Goal: Task Accomplishment & Management: Manage account settings

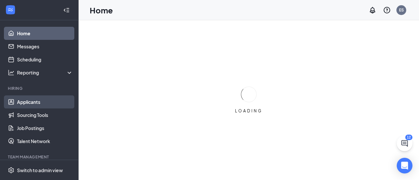
click at [32, 98] on link "Applicants" at bounding box center [45, 102] width 56 height 13
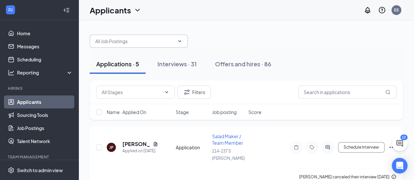
click at [179, 41] on icon "ChevronDown" at bounding box center [179, 41] width 3 height 2
click at [173, 47] on span at bounding box center [139, 41] width 98 height 13
click at [184, 40] on span at bounding box center [139, 41] width 98 height 13
click at [177, 41] on icon "ChevronDown" at bounding box center [179, 41] width 5 height 5
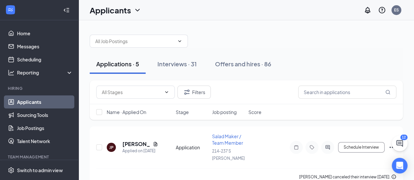
click at [201, 30] on div at bounding box center [246, 38] width 313 height 20
click at [181, 43] on icon "ChevronDown" at bounding box center [179, 41] width 5 height 5
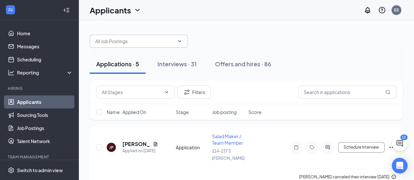
click at [165, 39] on input "text" at bounding box center [134, 41] width 79 height 7
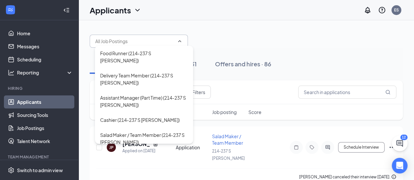
click at [165, 39] on input "text" at bounding box center [134, 41] width 79 height 7
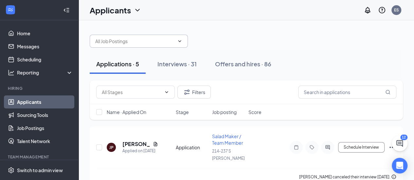
click at [165, 39] on input "text" at bounding box center [134, 41] width 79 height 7
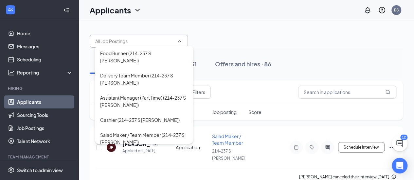
click at [165, 39] on input "text" at bounding box center [134, 41] width 79 height 7
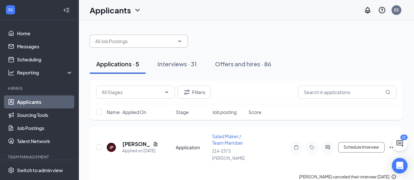
click at [165, 39] on input "text" at bounding box center [134, 41] width 79 height 7
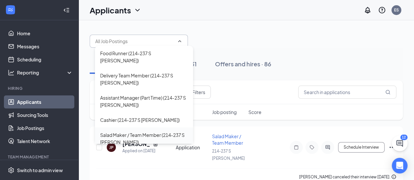
click at [135, 131] on div "Salad Maker / Team Member (214-237 S [PERSON_NAME])" at bounding box center [144, 138] width 88 height 14
type input "Salad Maker / Team Member (214-237 S [PERSON_NAME])"
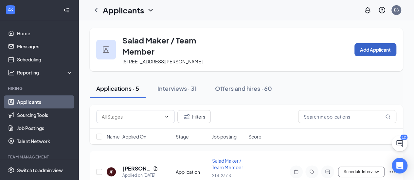
click at [369, 50] on button "Add Applicant" at bounding box center [375, 49] width 42 height 13
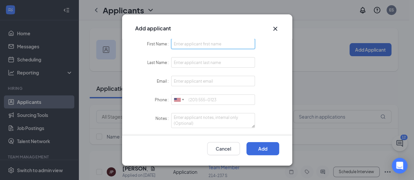
click at [222, 44] on input "First Name" at bounding box center [213, 44] width 84 height 10
type input "[PERSON_NAME]"
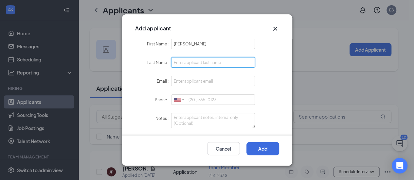
click at [220, 62] on input "Last Name" at bounding box center [213, 62] width 84 height 10
type input "[PERSON_NAME]"
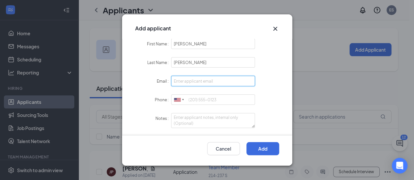
click at [208, 82] on input "Email" at bounding box center [213, 81] width 84 height 10
type input "[EMAIL_ADDRESS][DOMAIN_NAME]"
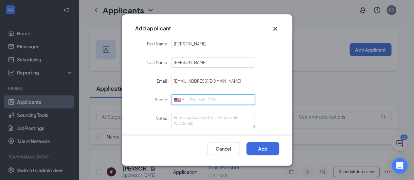
click at [214, 99] on input "Phone" at bounding box center [213, 100] width 84 height 10
type input "&"
type input "7047232709"
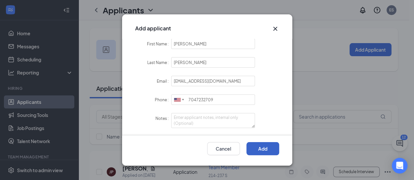
click at [251, 150] on button "Add" at bounding box center [262, 148] width 33 height 13
click at [262, 144] on button "Add" at bounding box center [262, 148] width 33 height 13
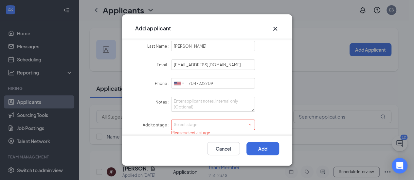
scroll to position [18, 0]
click at [244, 121] on div "Select stage" at bounding box center [212, 123] width 76 height 7
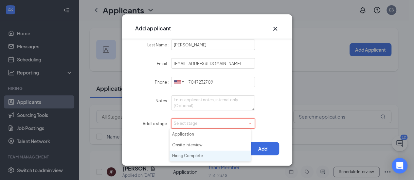
click at [186, 154] on li "Hiring Complete" at bounding box center [209, 156] width 81 height 11
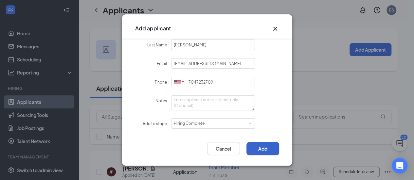
click at [258, 147] on button "Add" at bounding box center [262, 148] width 33 height 13
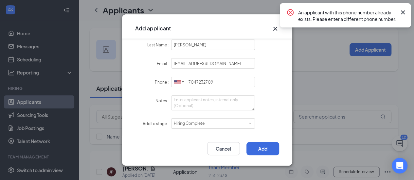
click at [407, 14] on div "An applicant with this phone number already exists. Please enter a different ph…" at bounding box center [345, 15] width 131 height 24
click at [402, 11] on icon "Cross" at bounding box center [403, 12] width 4 height 4
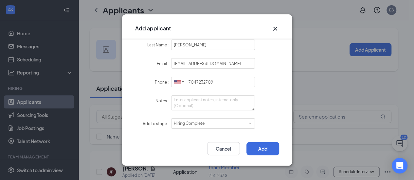
click at [277, 28] on icon "Cross" at bounding box center [275, 29] width 8 height 8
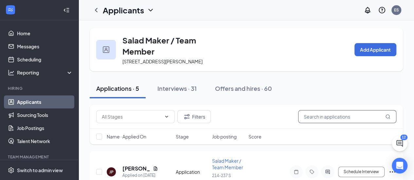
click at [312, 118] on input "text" at bounding box center [347, 116] width 98 height 13
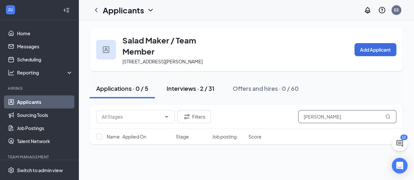
type input "[PERSON_NAME]"
click at [190, 89] on div "Interviews · 2 / 31" at bounding box center [190, 88] width 48 height 8
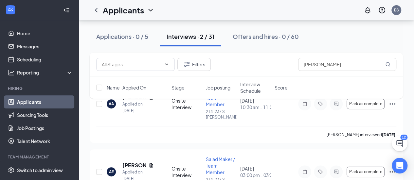
scroll to position [81, 0]
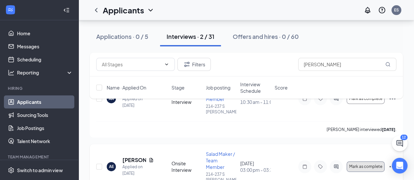
click at [366, 165] on span "Mark as complete" at bounding box center [365, 167] width 33 height 5
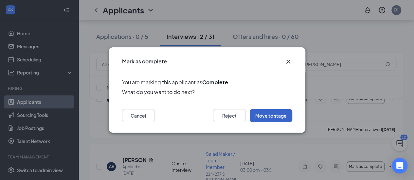
click at [273, 120] on button "Move to stage" at bounding box center [271, 115] width 43 height 13
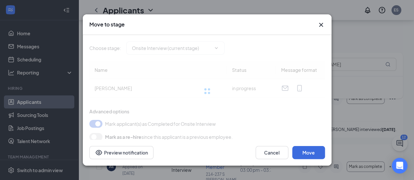
type input "Hiring Complete (final stage)"
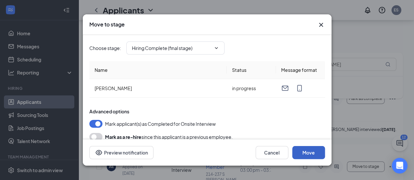
click at [305, 155] on button "Move" at bounding box center [308, 152] width 33 height 13
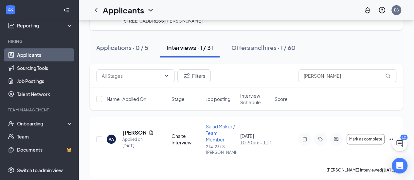
scroll to position [53, 0]
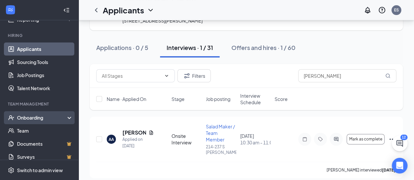
click at [63, 118] on div "Onboarding" at bounding box center [39, 117] width 78 height 13
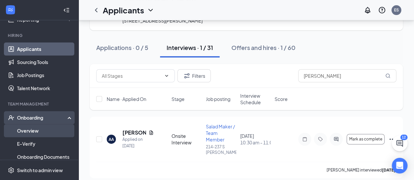
click at [40, 132] on link "Overview" at bounding box center [45, 130] width 56 height 13
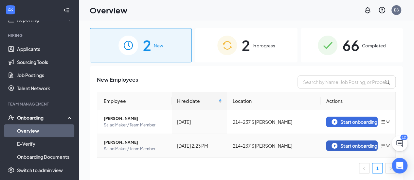
click at [343, 146] on div "Start onboarding" at bounding box center [351, 146] width 41 height 6
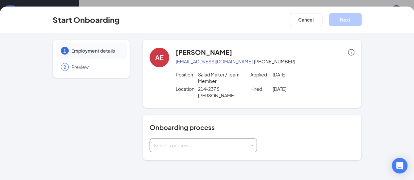
click at [235, 140] on div "Select a process" at bounding box center [203, 145] width 99 height 13
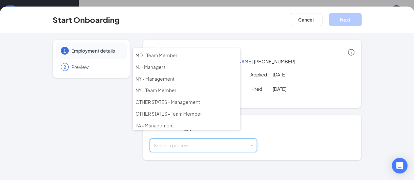
scroll to position [82, 0]
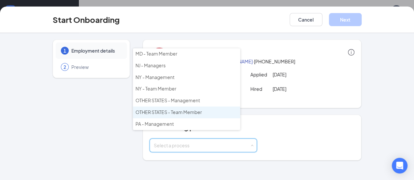
click at [192, 107] on li "OTHER STATES - Team Member" at bounding box center [186, 113] width 107 height 12
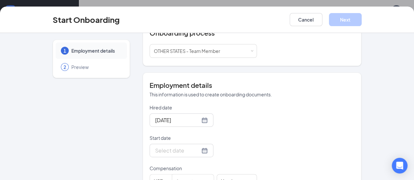
scroll to position [109, 0]
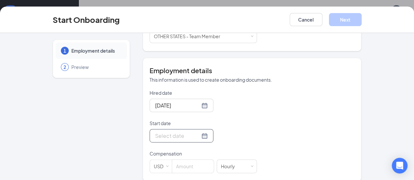
click at [181, 132] on div at bounding box center [181, 136] width 53 height 8
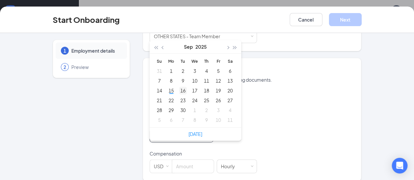
type input "[DATE]"
click at [179, 87] on div "16" at bounding box center [183, 91] width 8 height 8
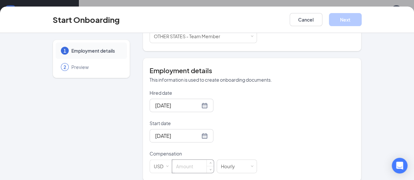
click at [172, 160] on input at bounding box center [193, 166] width 42 height 13
type input "12"
click at [361, 20] on button "Next" at bounding box center [345, 19] width 33 height 13
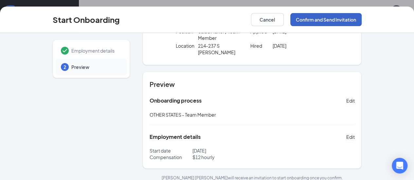
click at [352, 18] on button "Confirm and Send Invitation" at bounding box center [325, 19] width 71 height 13
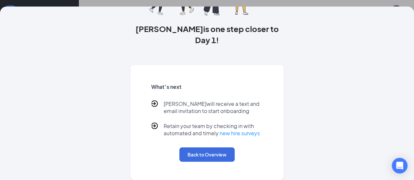
scroll to position [78, 0]
